Goal: Contribute content: Add original content to the website for others to see

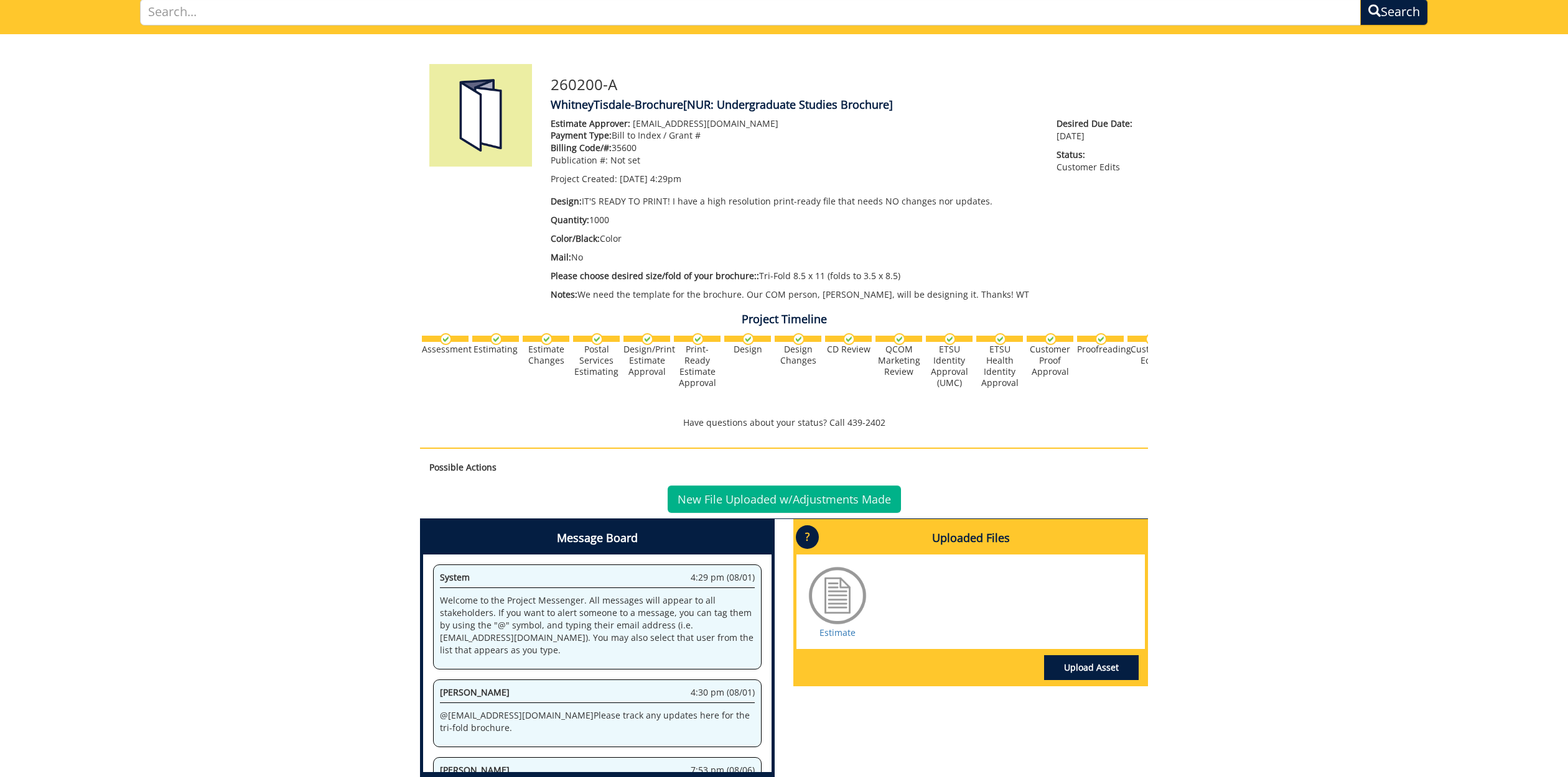
scroll to position [268, 0]
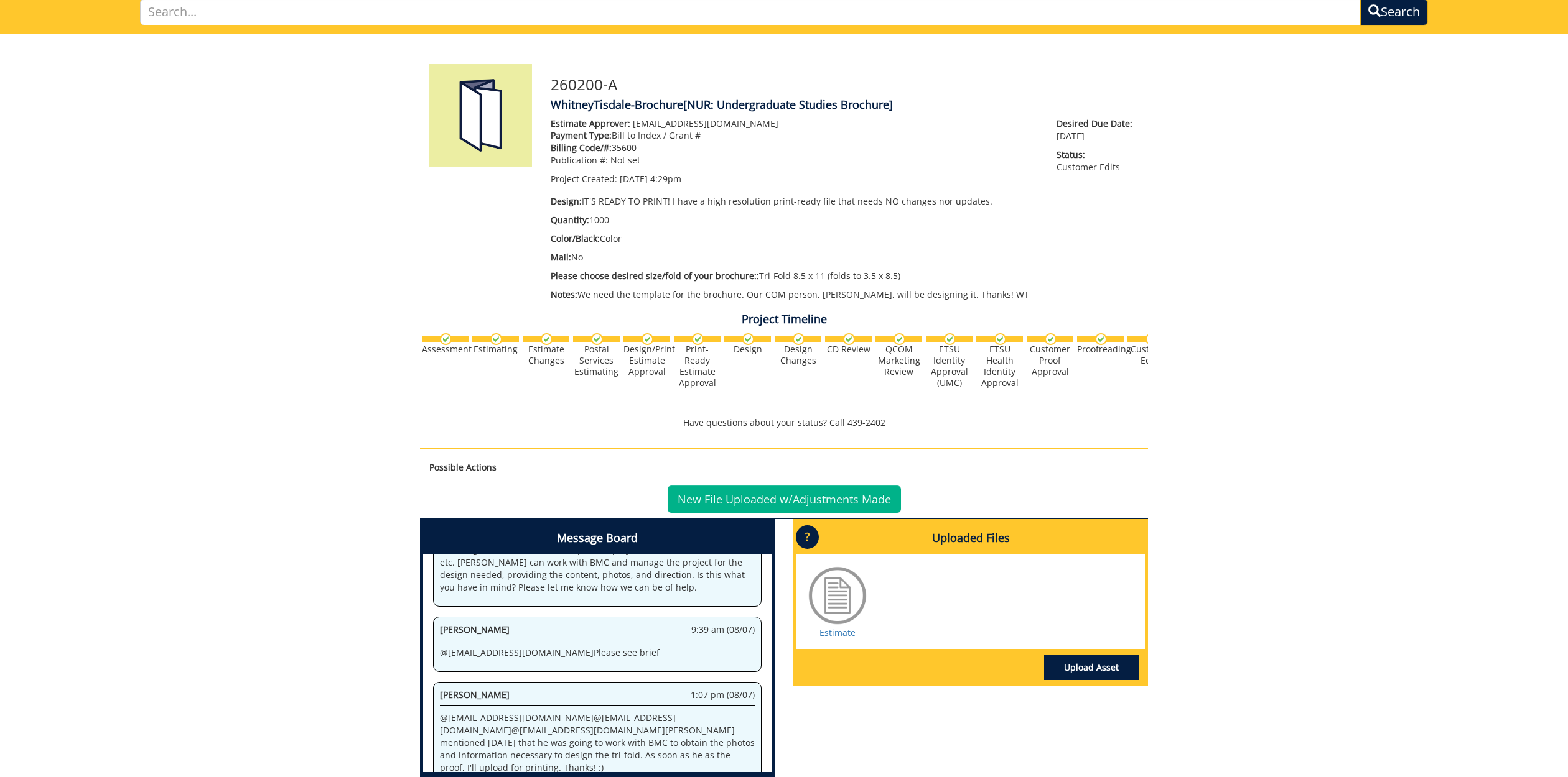
click at [770, 488] on link "New File Uploaded w/Adjustments Made" at bounding box center [784, 499] width 234 height 27
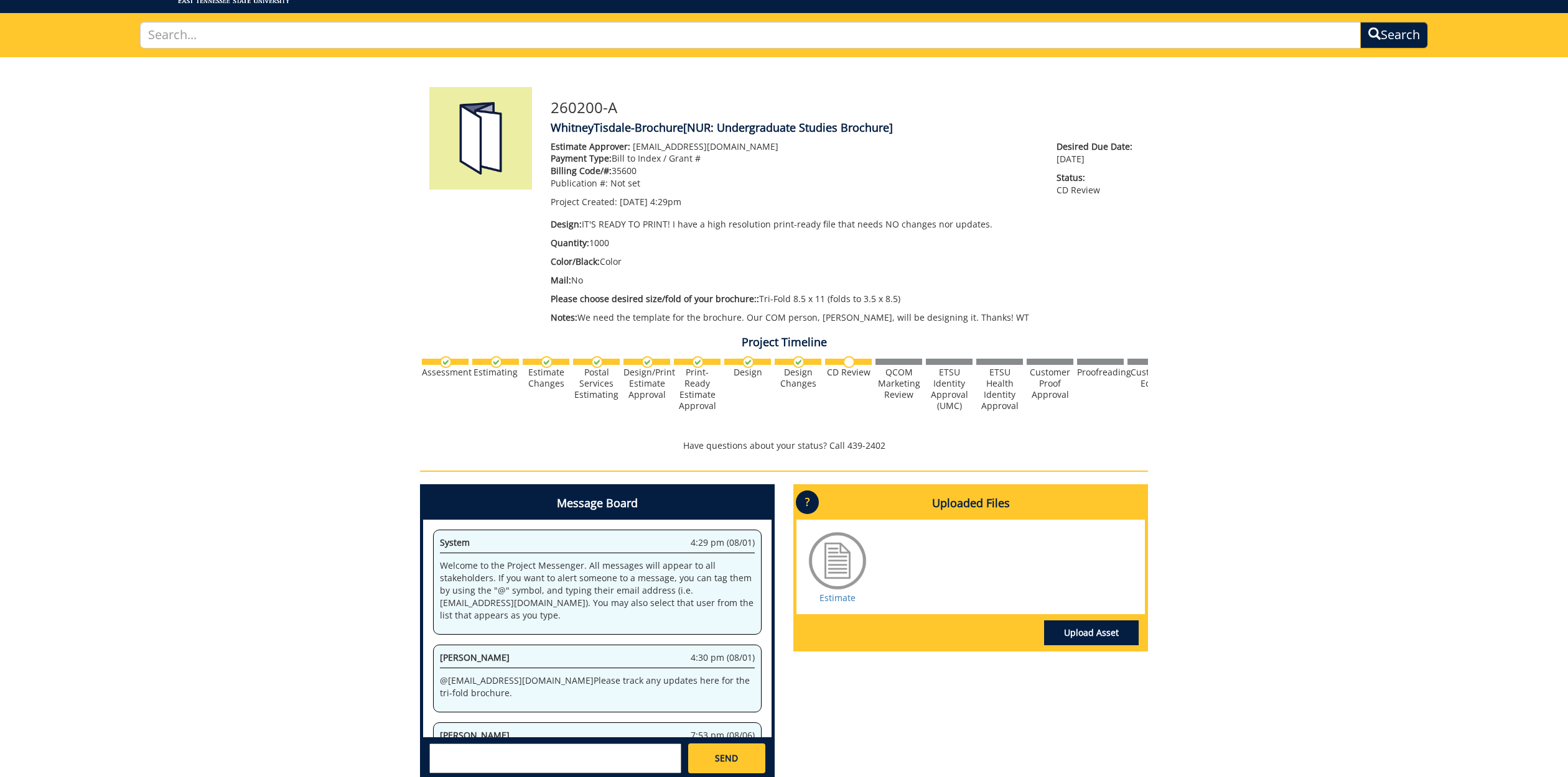
scroll to position [268, 0]
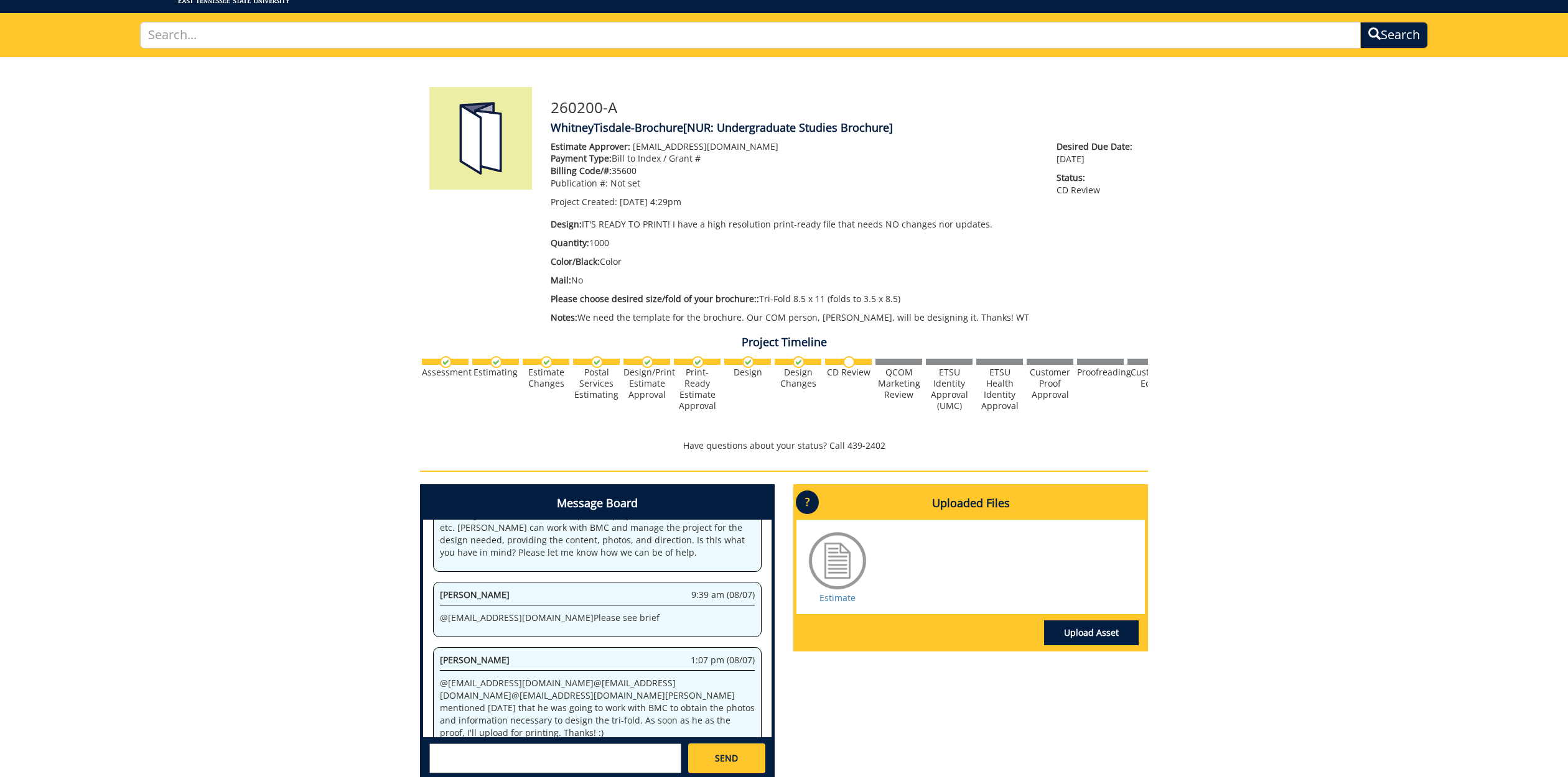
click at [1072, 624] on link "Upload Asset" at bounding box center [1091, 633] width 95 height 25
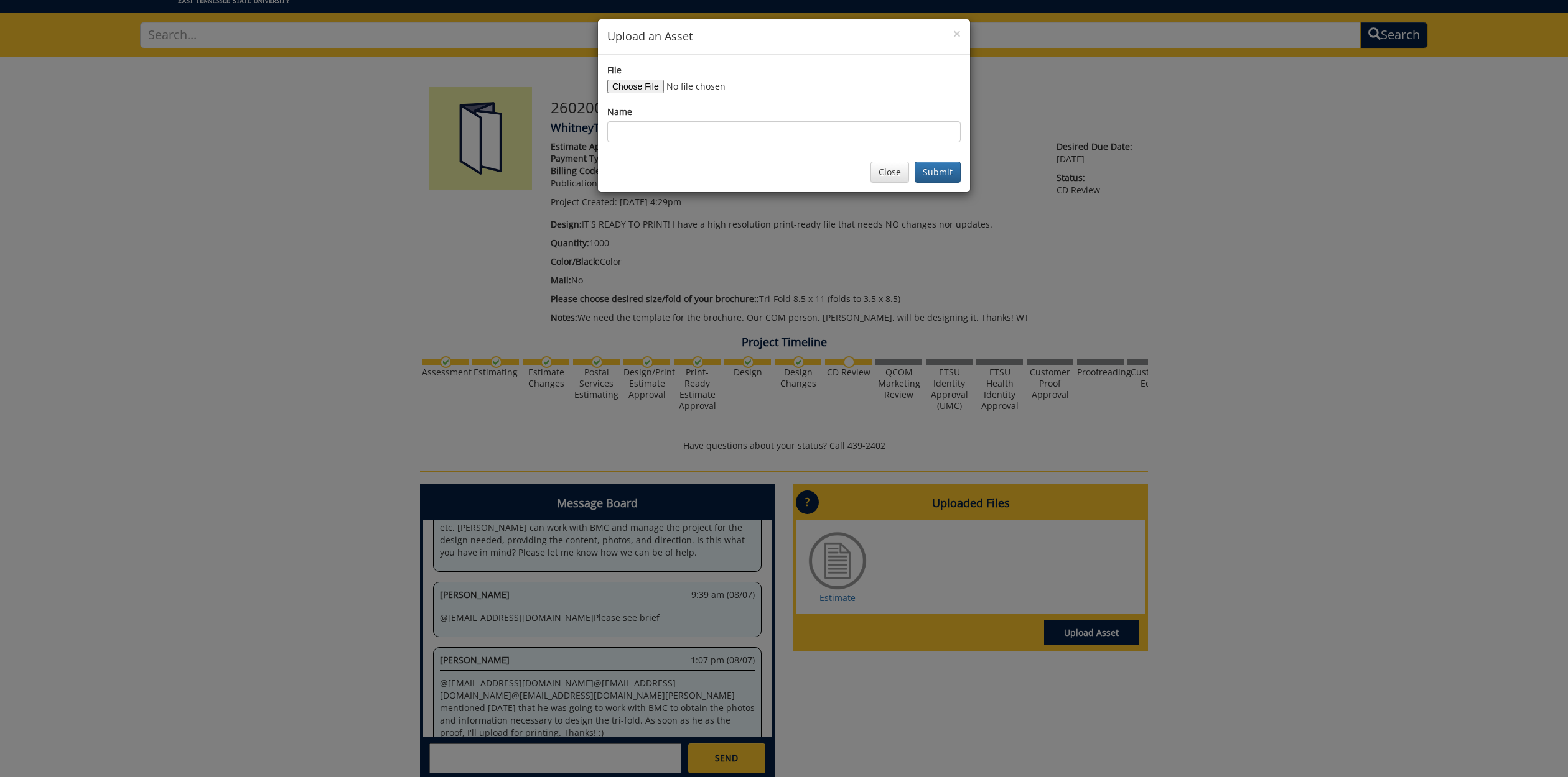
click at [643, 89] on input "File" at bounding box center [692, 86] width 169 height 14
type input "C:\fakepath\230487-A CON Undergraduate Brochure Final.pdf"
click at [677, 128] on input "Name" at bounding box center [784, 131] width 353 height 21
type input "Print Ready Final"
click at [934, 165] on button "Submit" at bounding box center [937, 172] width 46 height 21
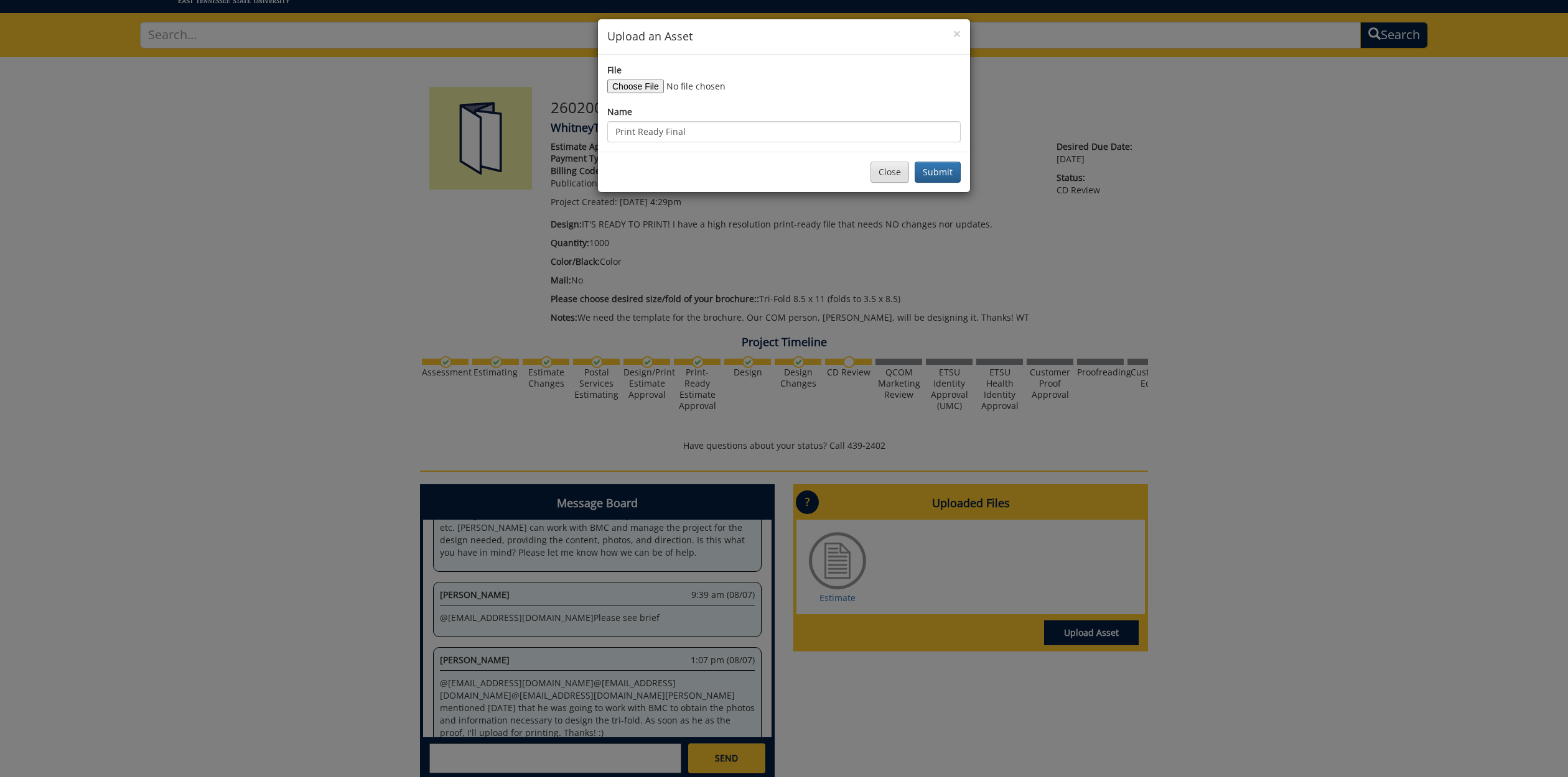
click at [904, 181] on button "Close" at bounding box center [890, 172] width 38 height 21
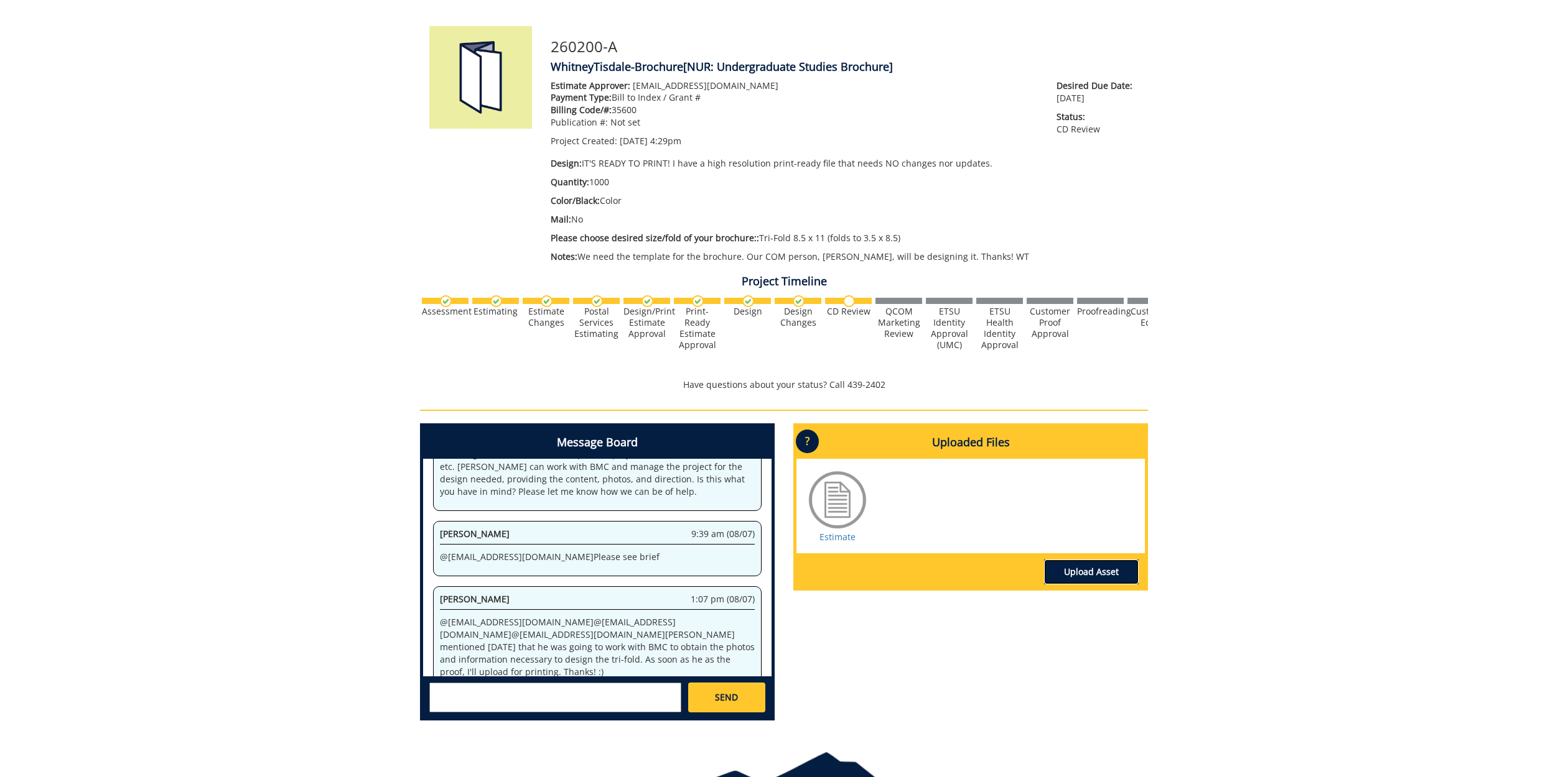
scroll to position [139, 0]
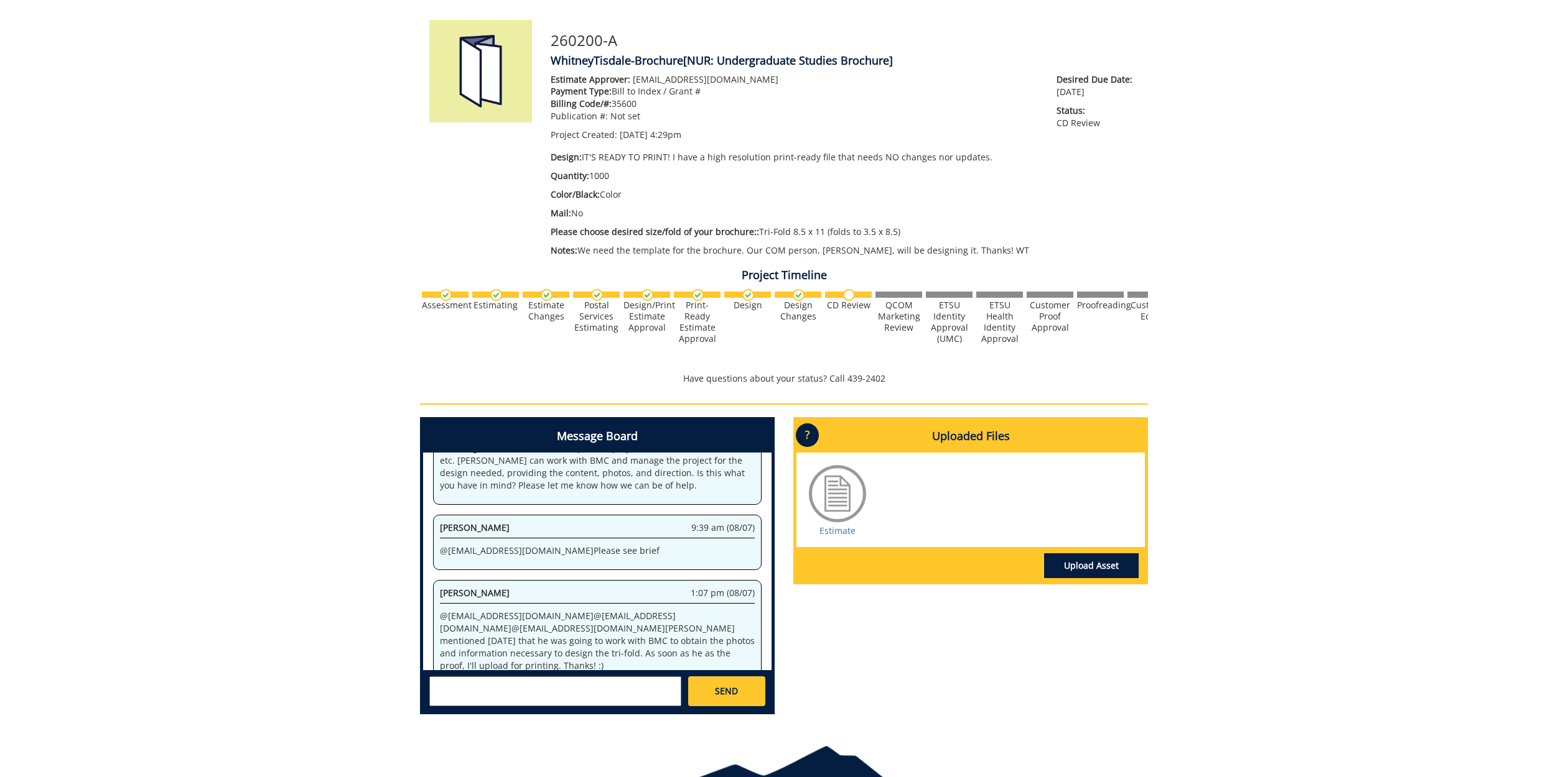
click at [506, 687] on textarea at bounding box center [556, 691] width 252 height 30
paste textarea "[URL][DOMAIN_NAME]"
type textarea "Here is a box link with the file [URL][DOMAIN_NAME]"
click at [735, 691] on span "SEND" at bounding box center [727, 691] width 23 height 12
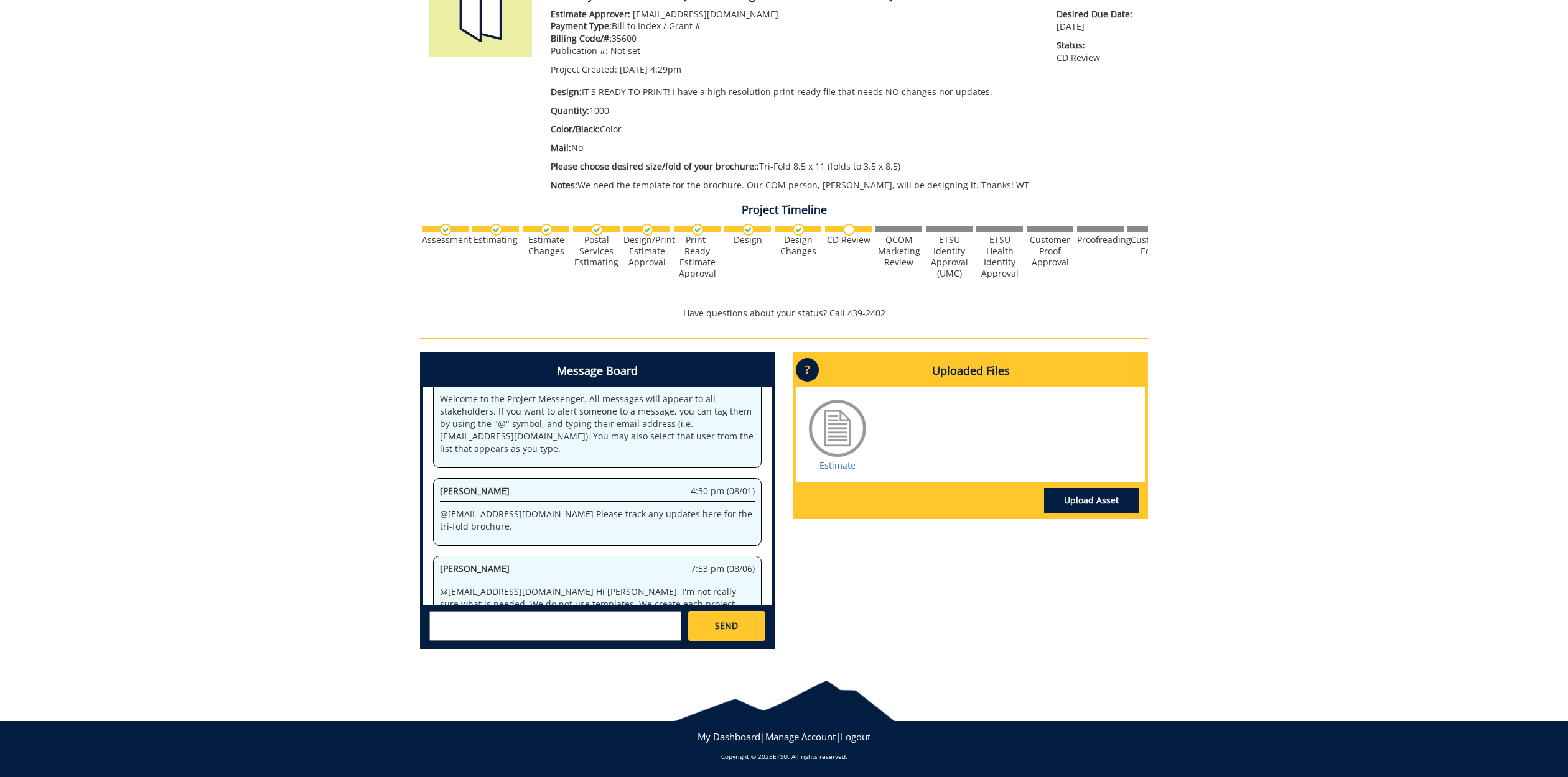
scroll to position [204, 0]
click at [477, 624] on textarea at bounding box center [556, 627] width 252 height 30
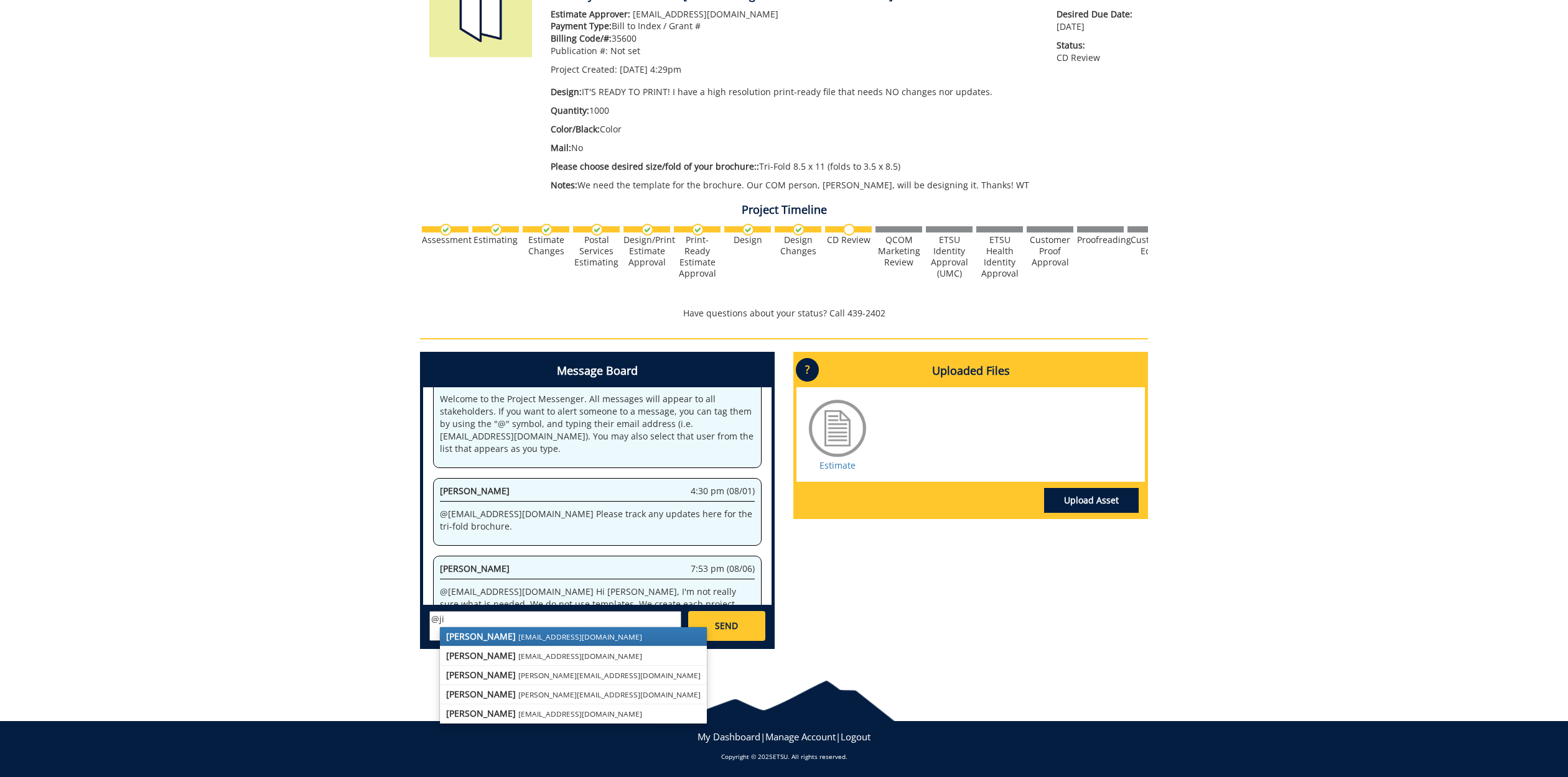
click at [519, 637] on small "[EMAIL_ADDRESS][DOMAIN_NAME]" at bounding box center [580, 637] width 124 height 10
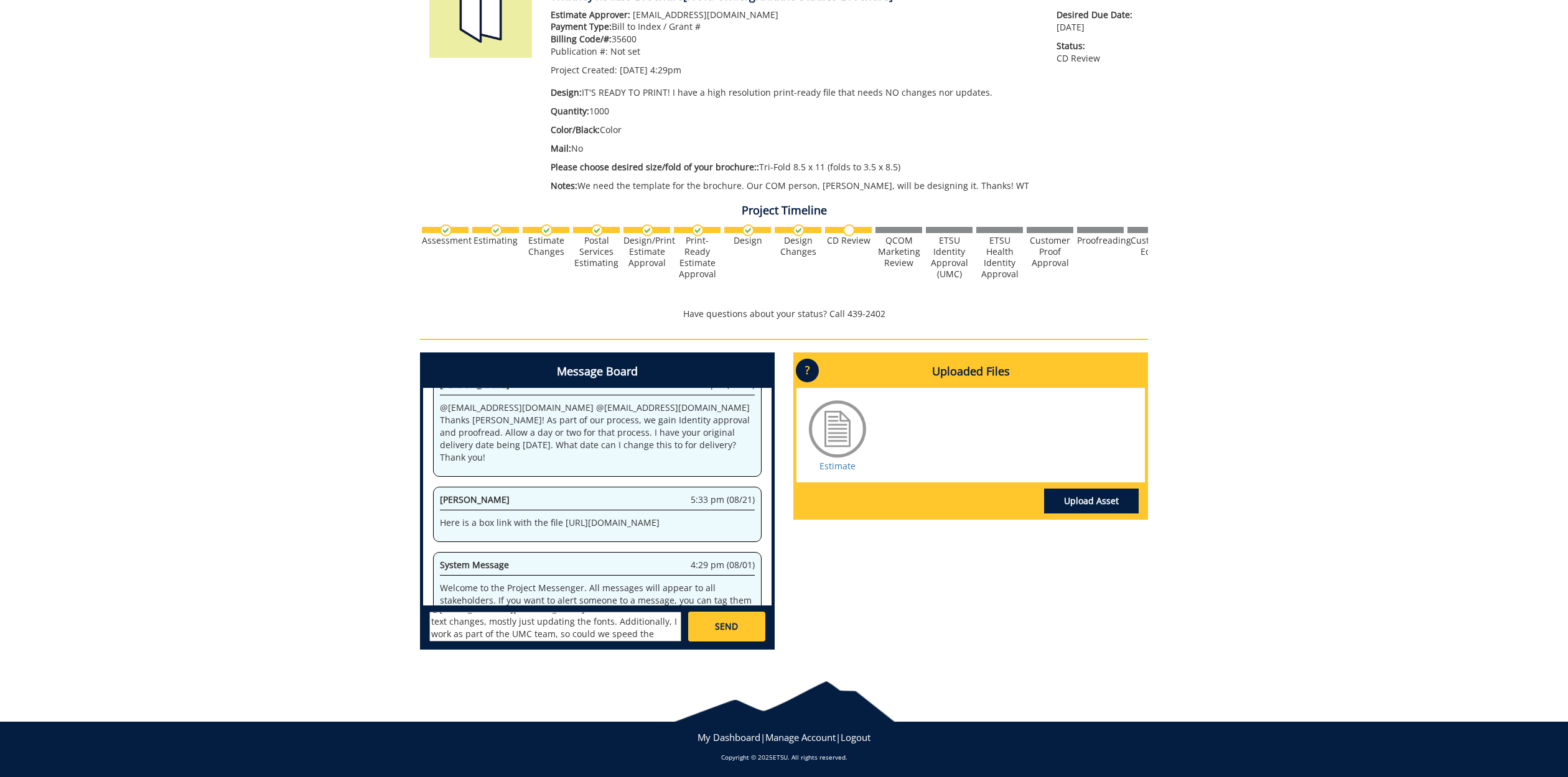
scroll to position [11, 0]
click at [491, 630] on textarea "@[EMAIL_ADDRESS][DOMAIN_NAME] There were minor text changes, mostly just updati…" at bounding box center [556, 627] width 252 height 30
drag, startPoint x: 527, startPoint y: 630, endPoint x: 492, endPoint y: 630, distance: 35.0
click at [492, 630] on textarea "@[EMAIL_ADDRESS][DOMAIN_NAME] There were minor text changes, mostly just updati…" at bounding box center [556, 627] width 252 height 30
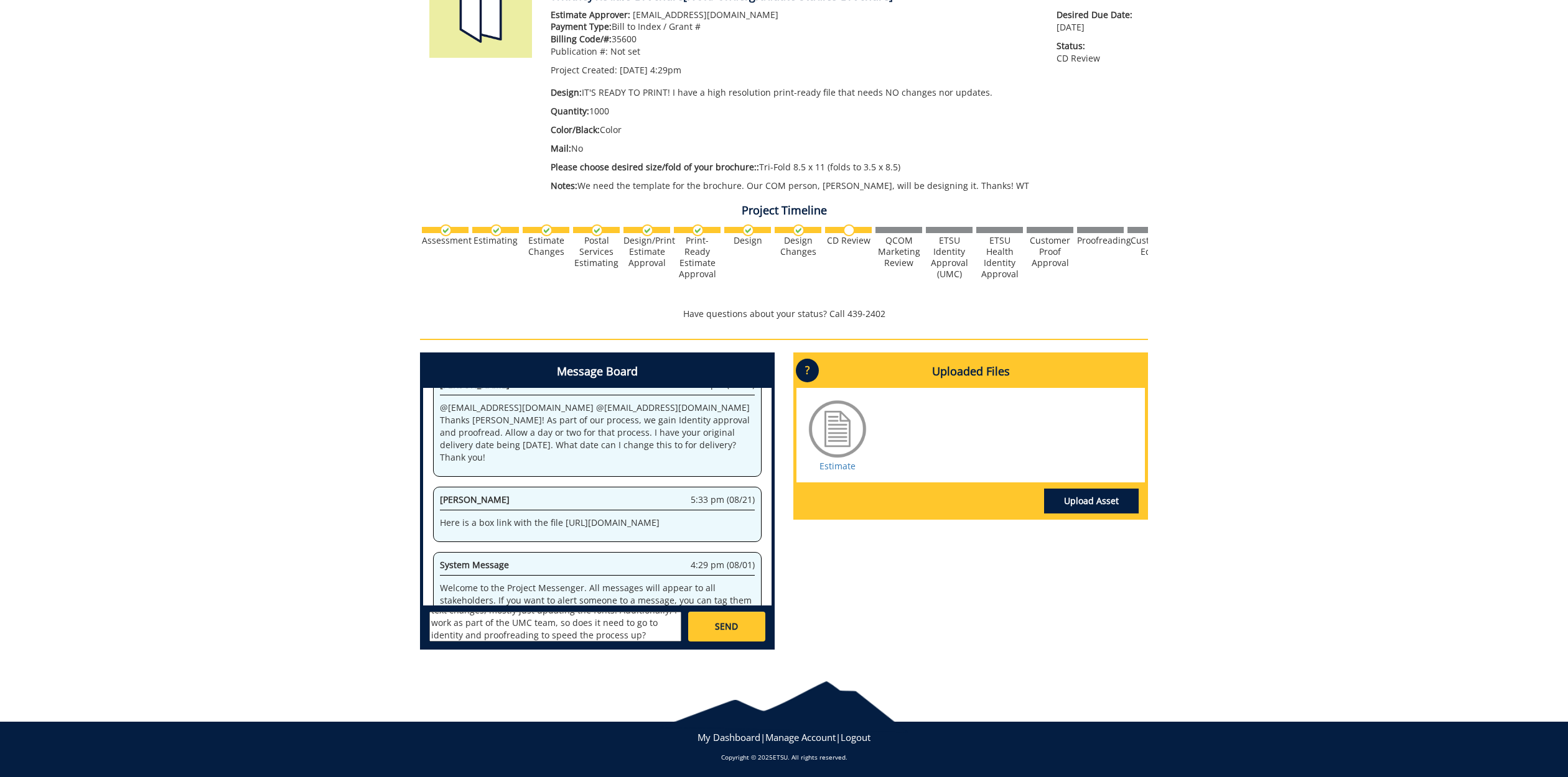
type textarea "@[EMAIL_ADDRESS][DOMAIN_NAME] There were minor text changes, mostly just updati…"
click at [743, 619] on link "SEND" at bounding box center [727, 627] width 77 height 30
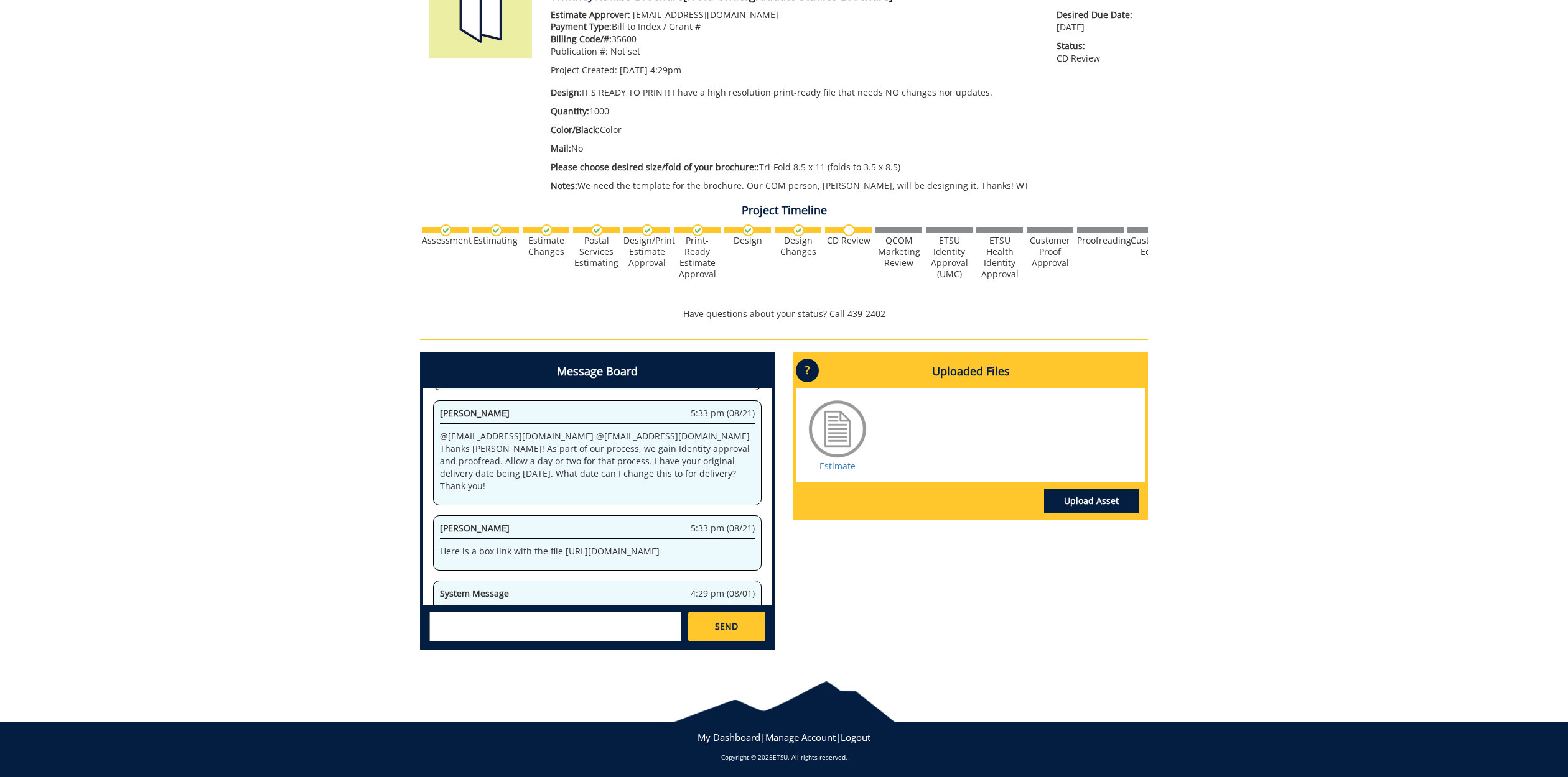
scroll to position [21055, 0]
